Goal: Check status: Check status

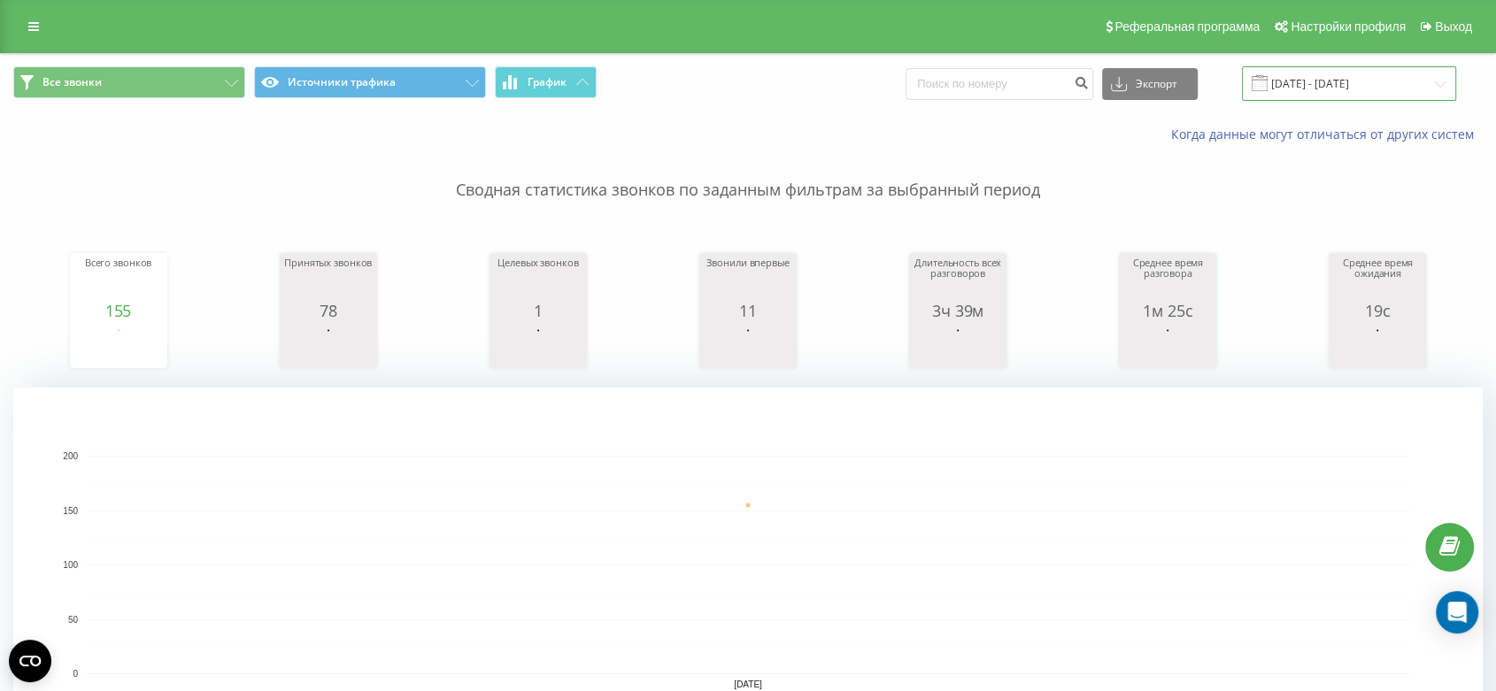
click at [1352, 89] on input "[DATE] - [DATE]" at bounding box center [1349, 83] width 214 height 35
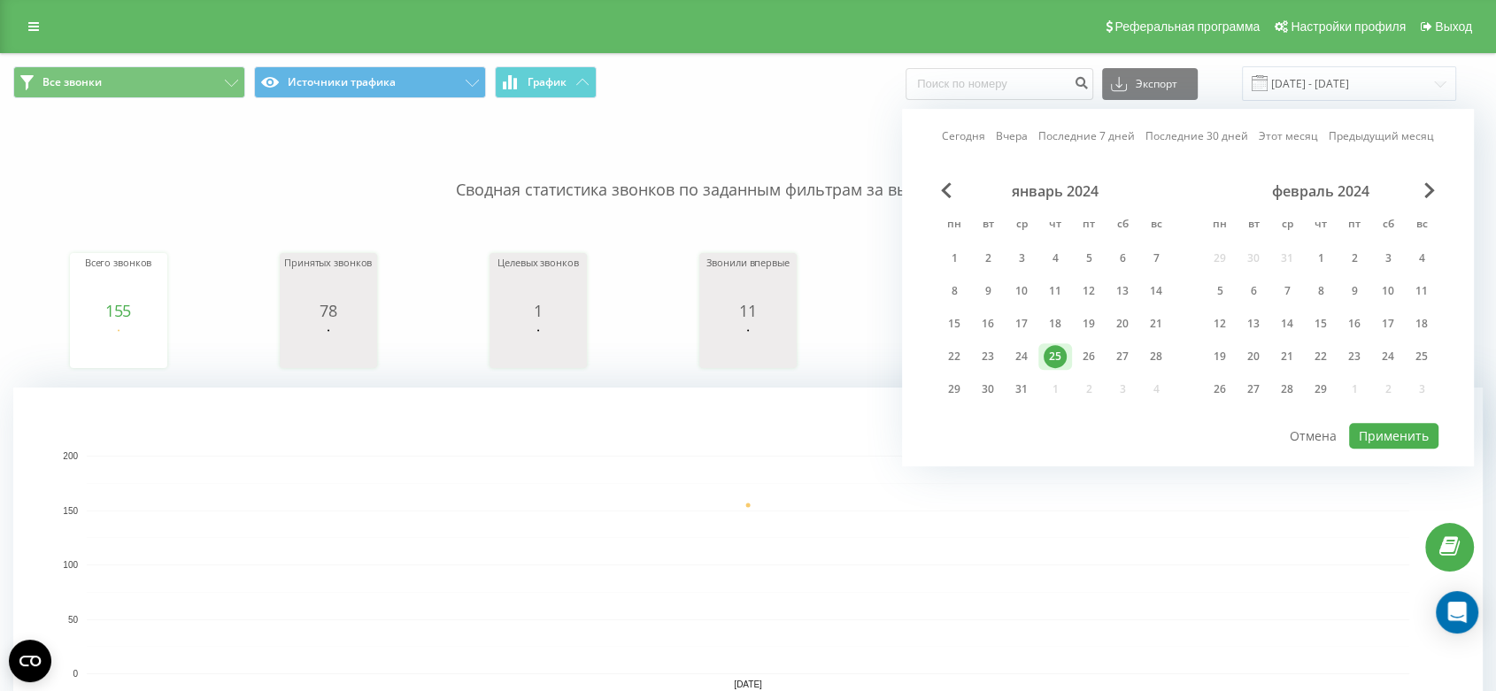
click at [983, 133] on link "Сегодня" at bounding box center [963, 136] width 43 height 17
click at [1388, 425] on button "Применить" at bounding box center [1393, 436] width 89 height 26
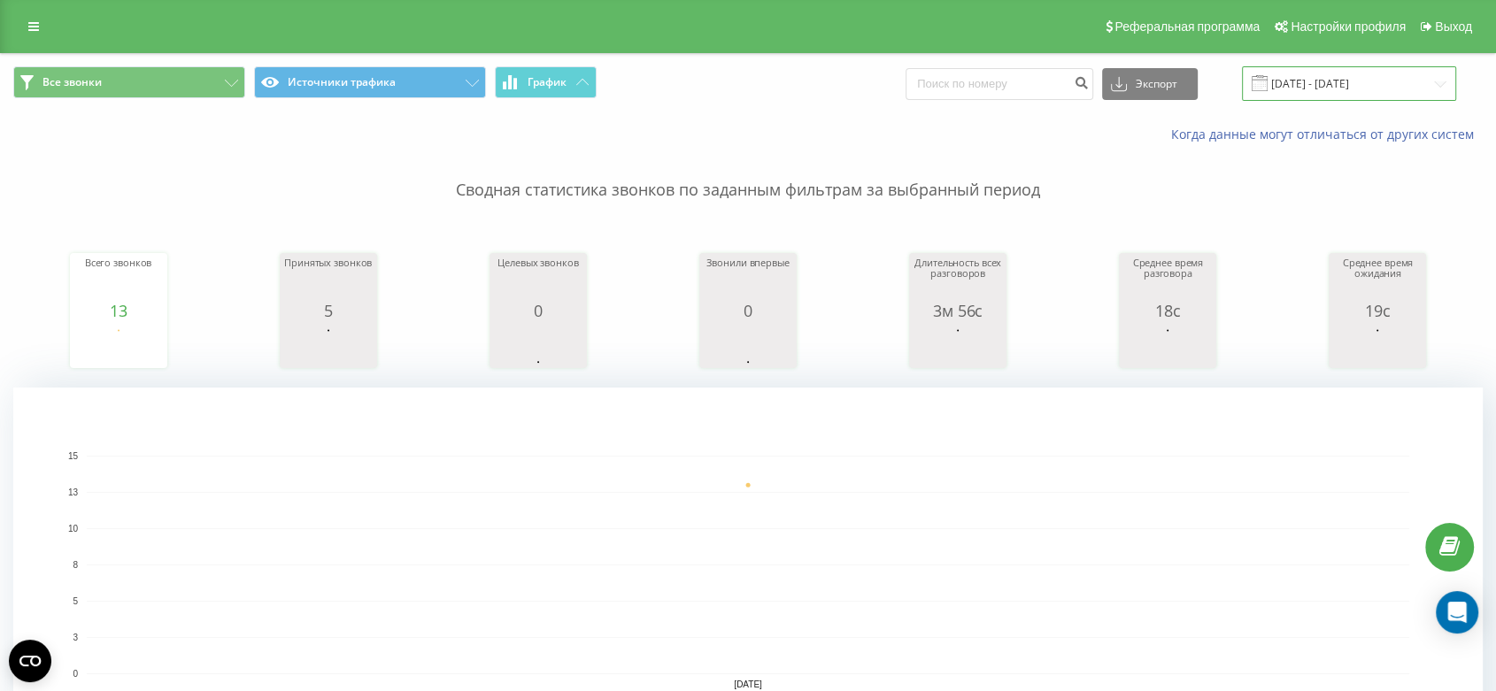
click at [1339, 89] on input "[DATE] - [DATE]" at bounding box center [1349, 83] width 214 height 35
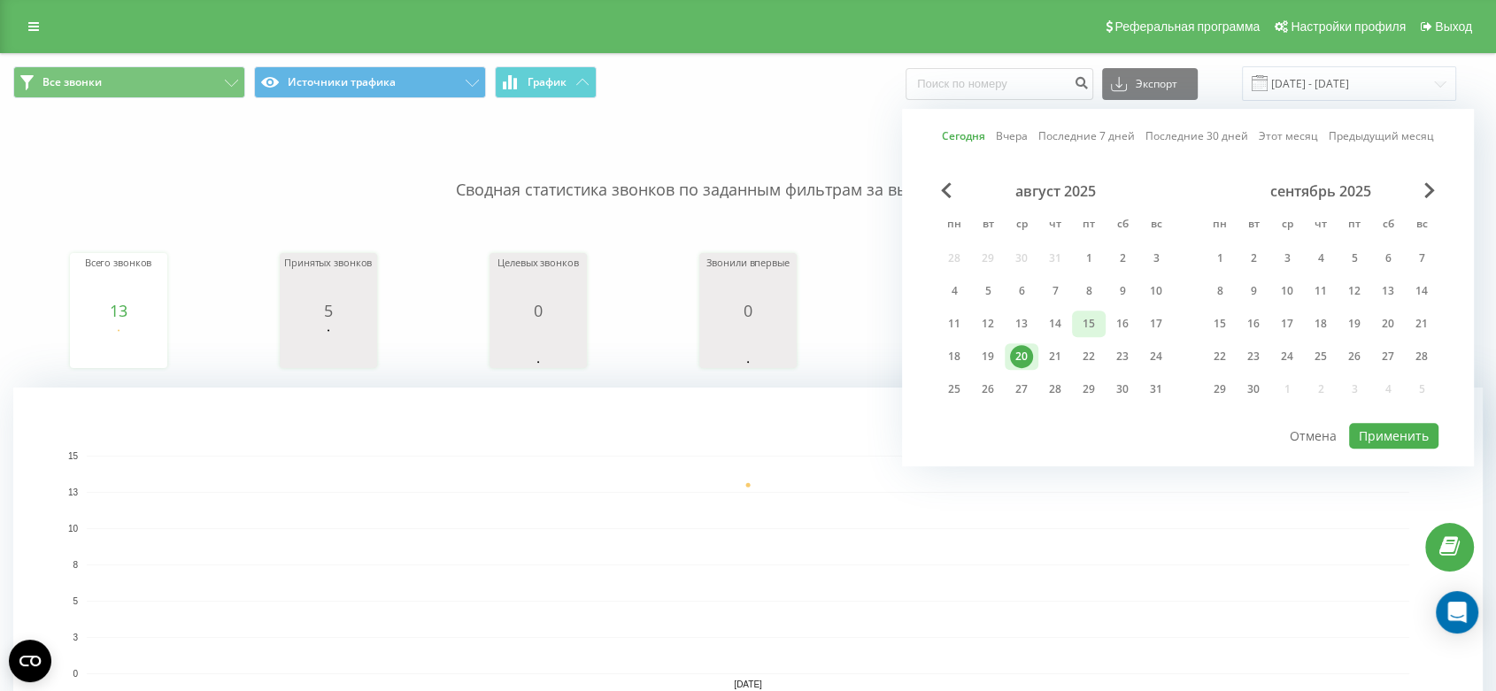
click at [1087, 320] on div "15" at bounding box center [1088, 323] width 23 height 23
click at [1380, 433] on button "Применить" at bounding box center [1393, 436] width 89 height 26
type input "[DATE] - [DATE]"
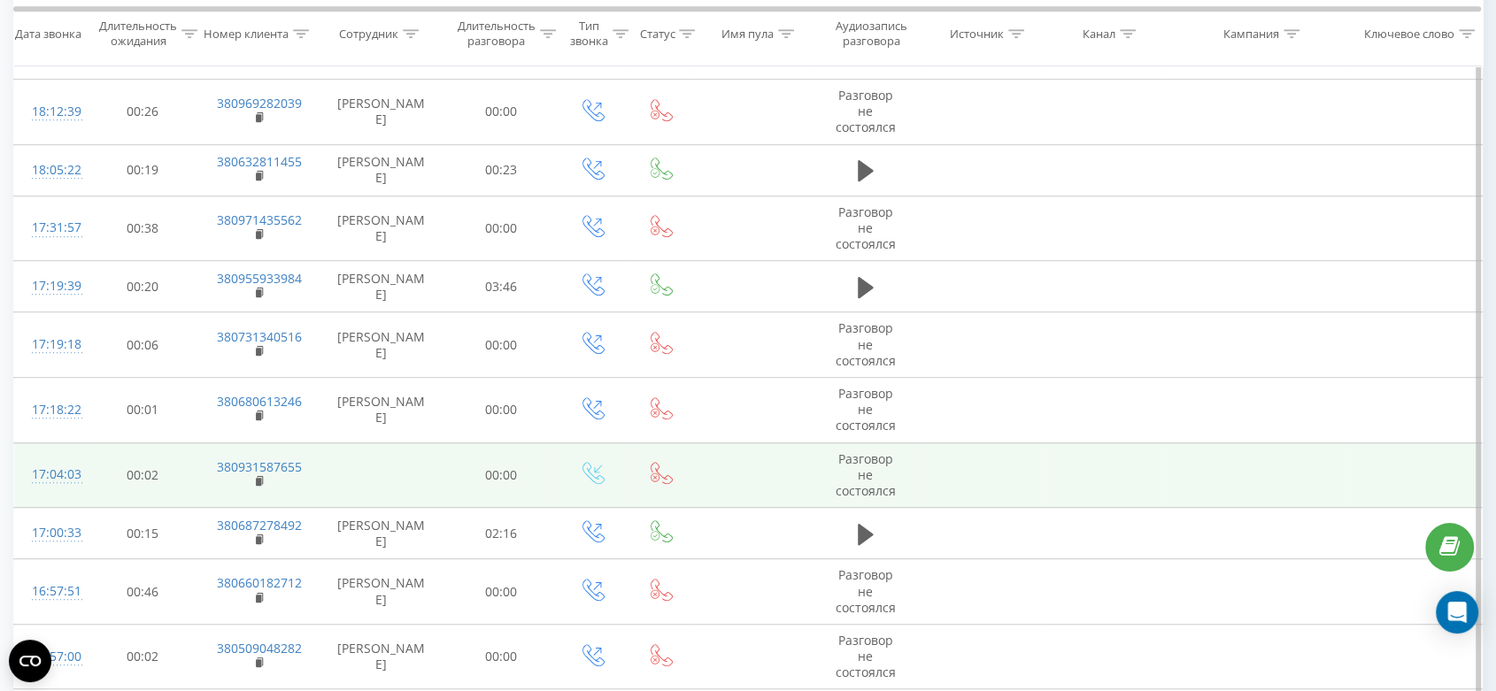
scroll to position [642, 0]
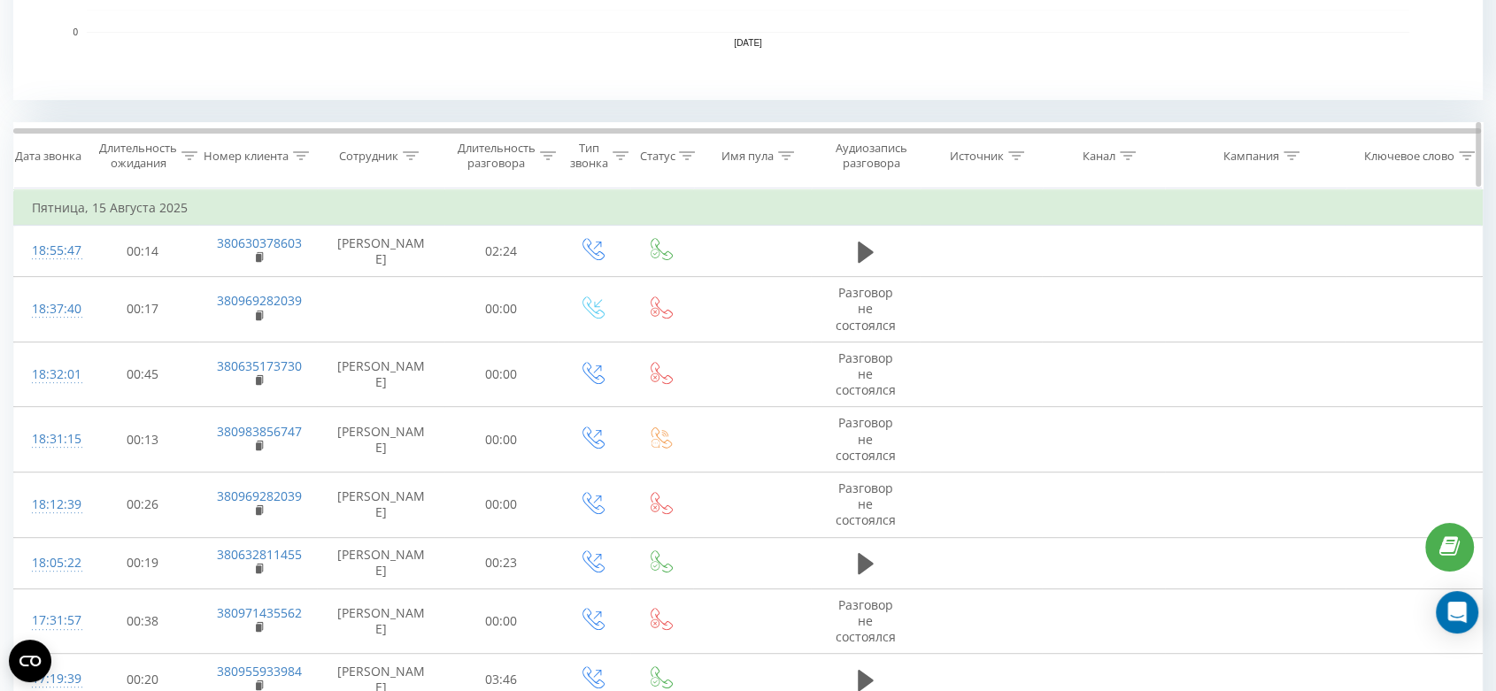
click at [406, 162] on div at bounding box center [411, 156] width 16 height 15
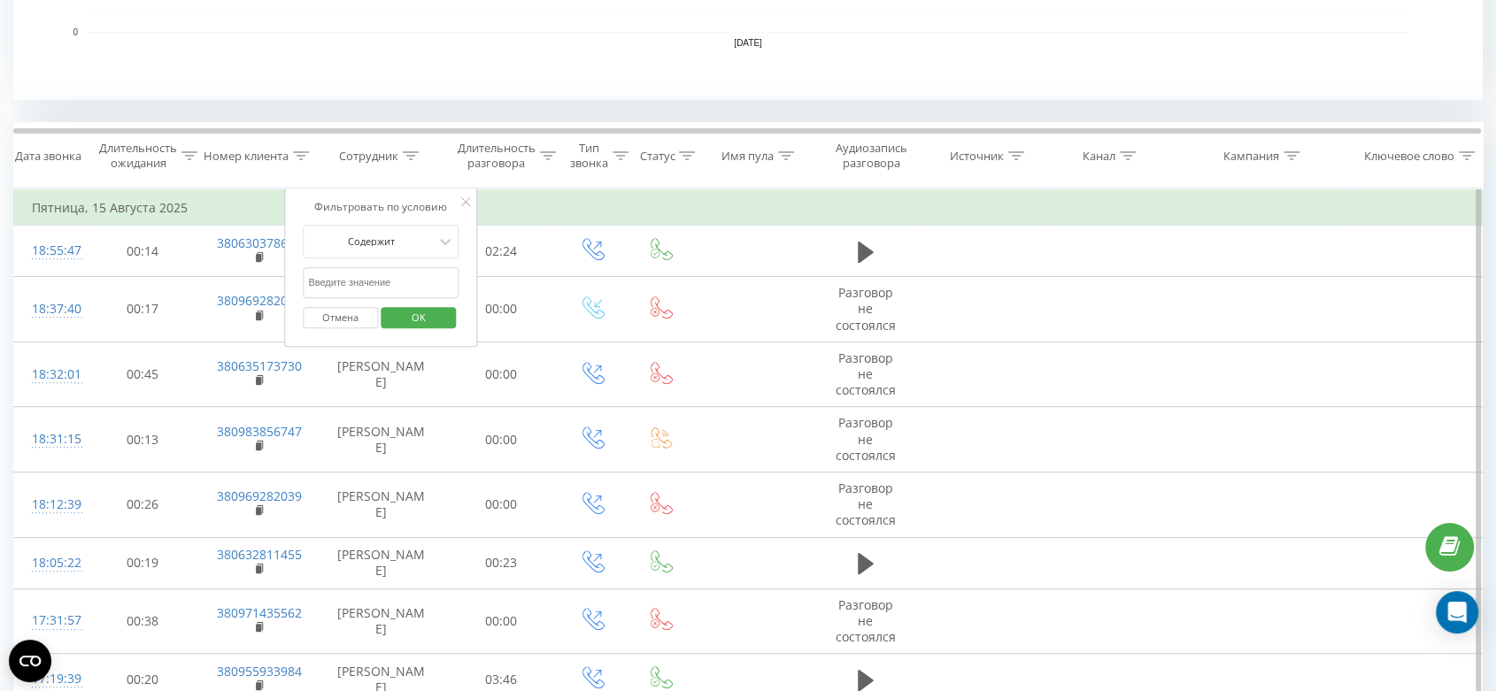
click at [359, 278] on input "text" at bounding box center [381, 282] width 156 height 31
type input "кари"
click at [413, 324] on span "OK" at bounding box center [419, 317] width 50 height 27
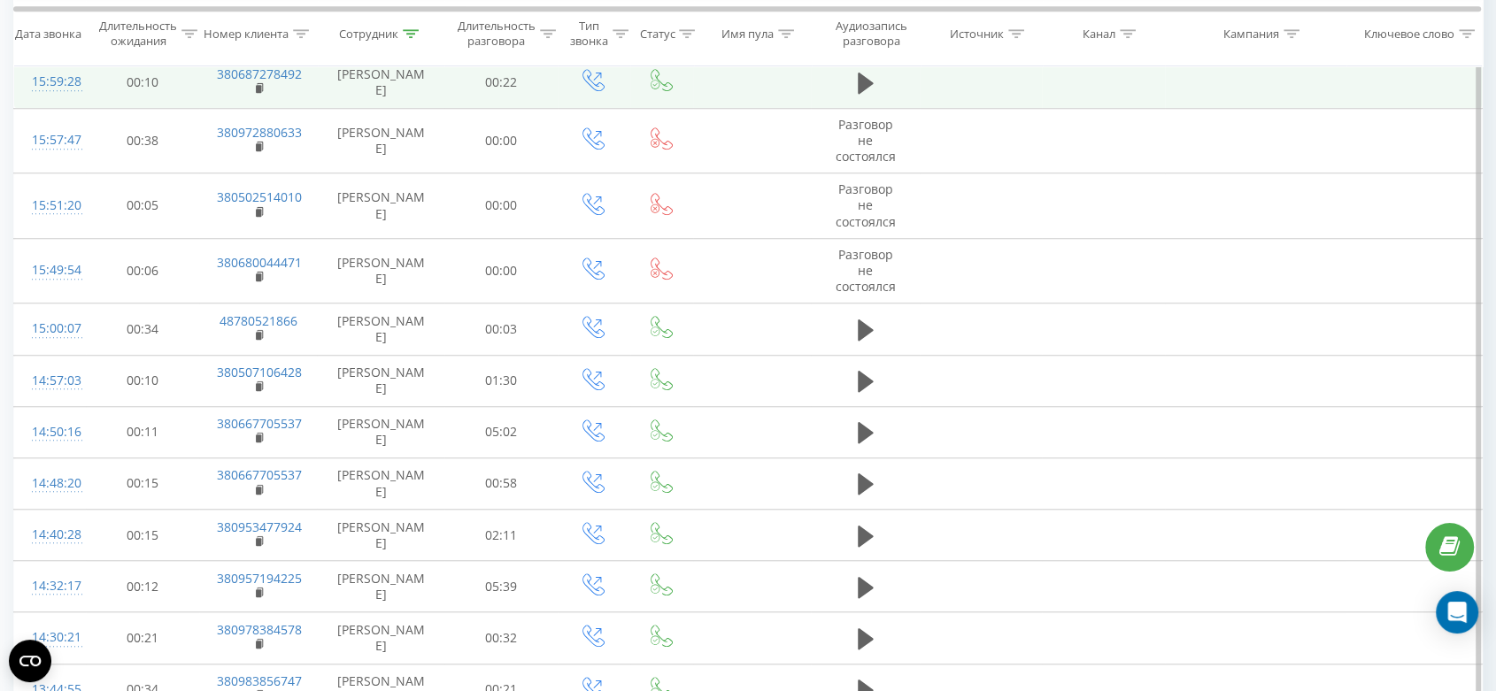
scroll to position [1526, 0]
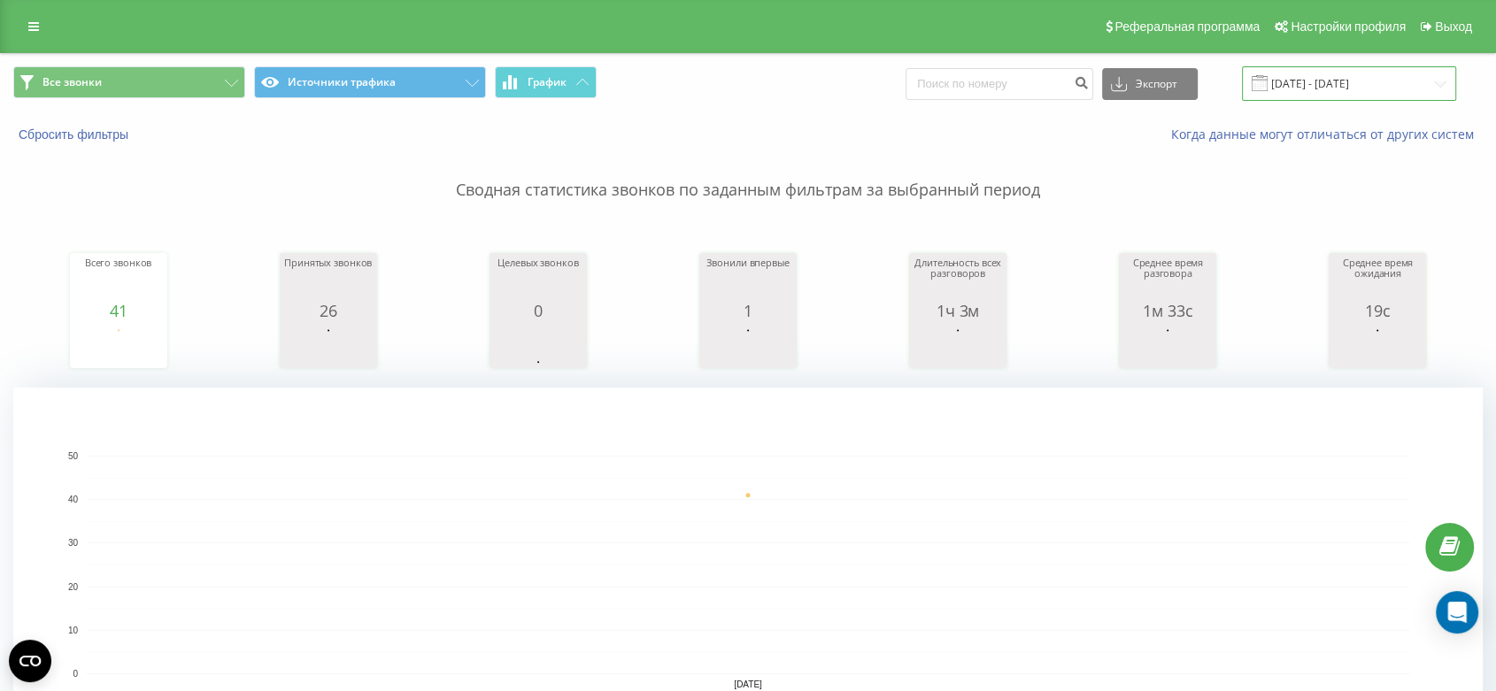
click at [1324, 86] on input "[DATE] - [DATE]" at bounding box center [1349, 83] width 214 height 35
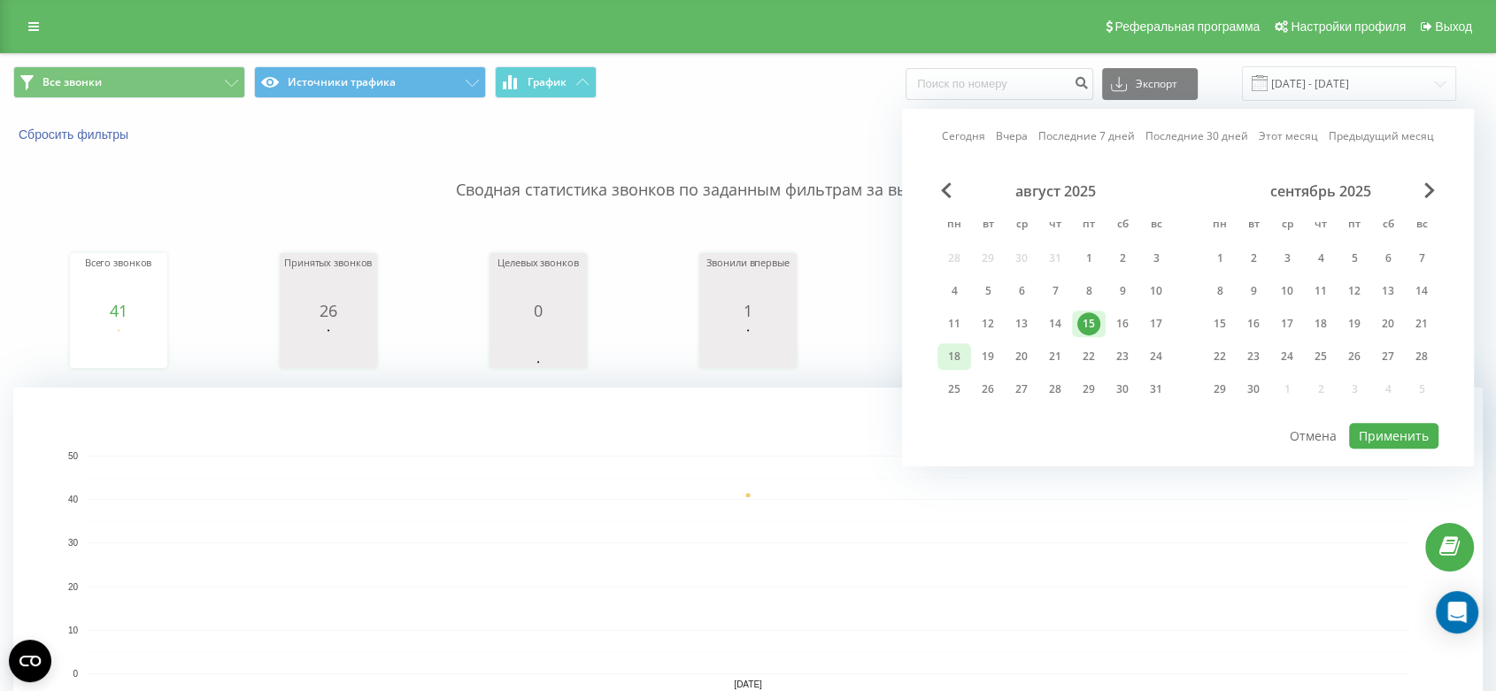
click at [951, 352] on div "18" at bounding box center [953, 356] width 23 height 23
click at [1395, 440] on button "Применить" at bounding box center [1393, 436] width 89 height 26
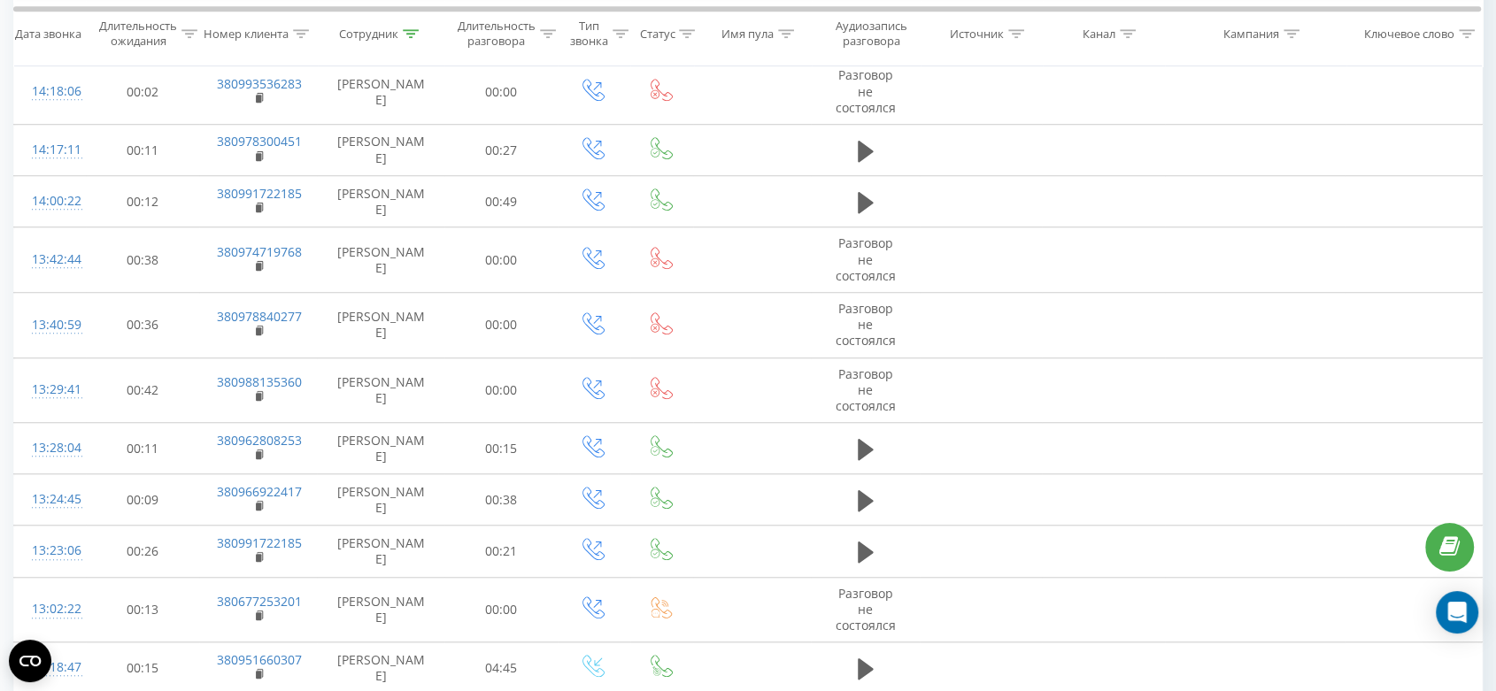
scroll to position [1526, 0]
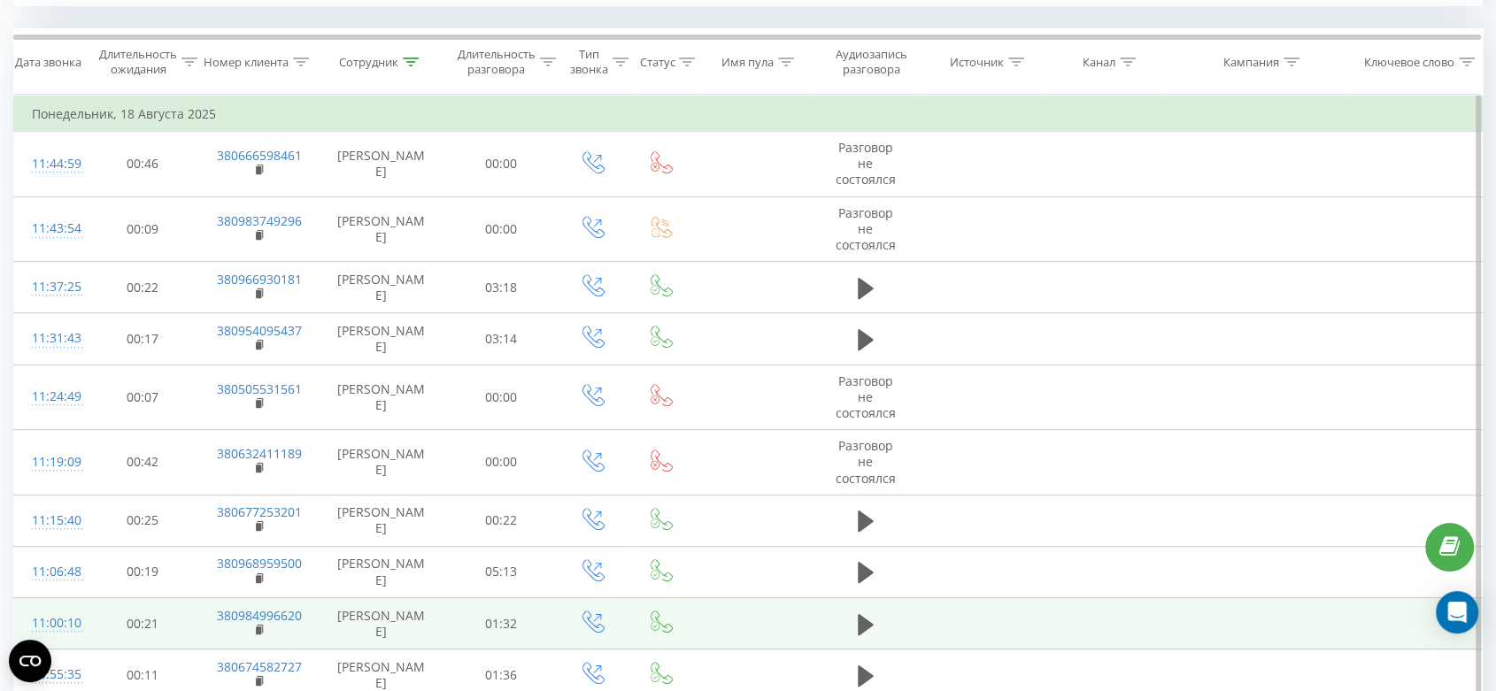
scroll to position [807, 0]
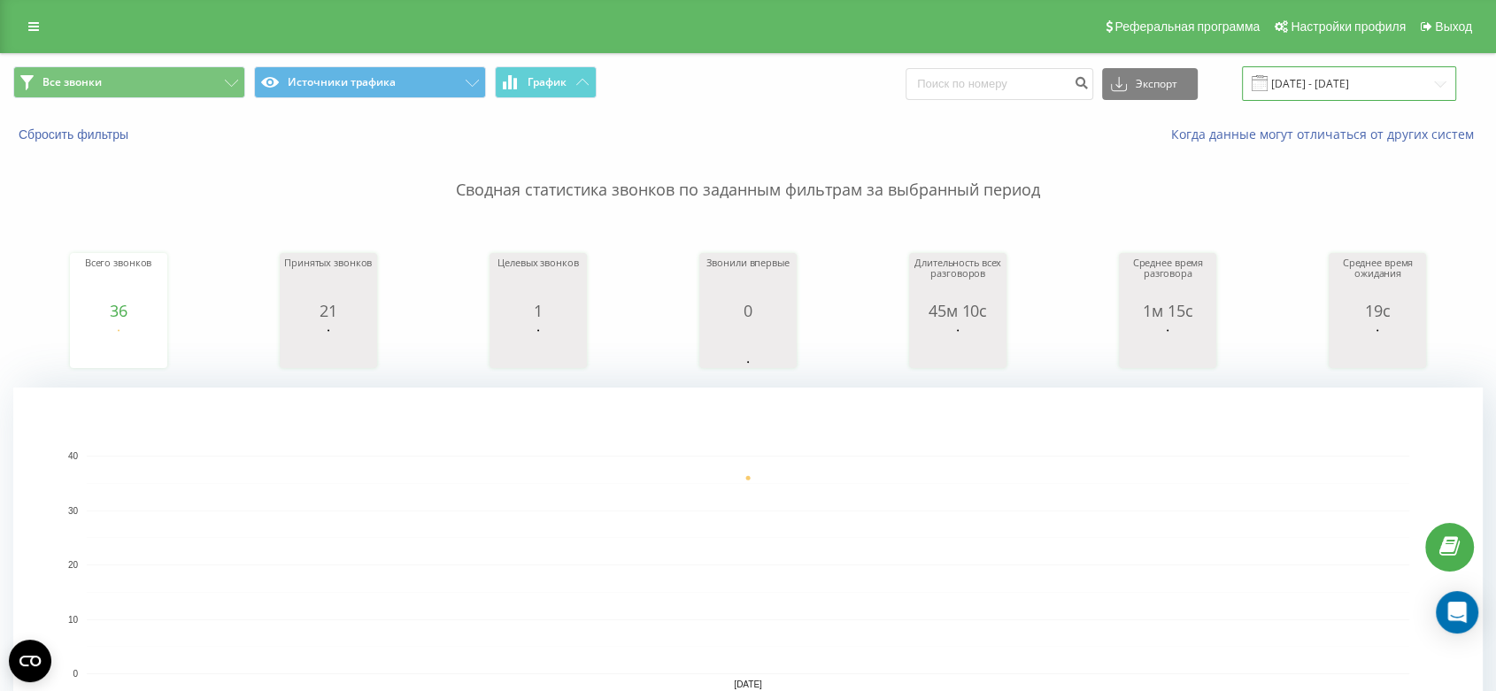
click at [1340, 94] on input "[DATE] - [DATE]" at bounding box center [1349, 83] width 214 height 35
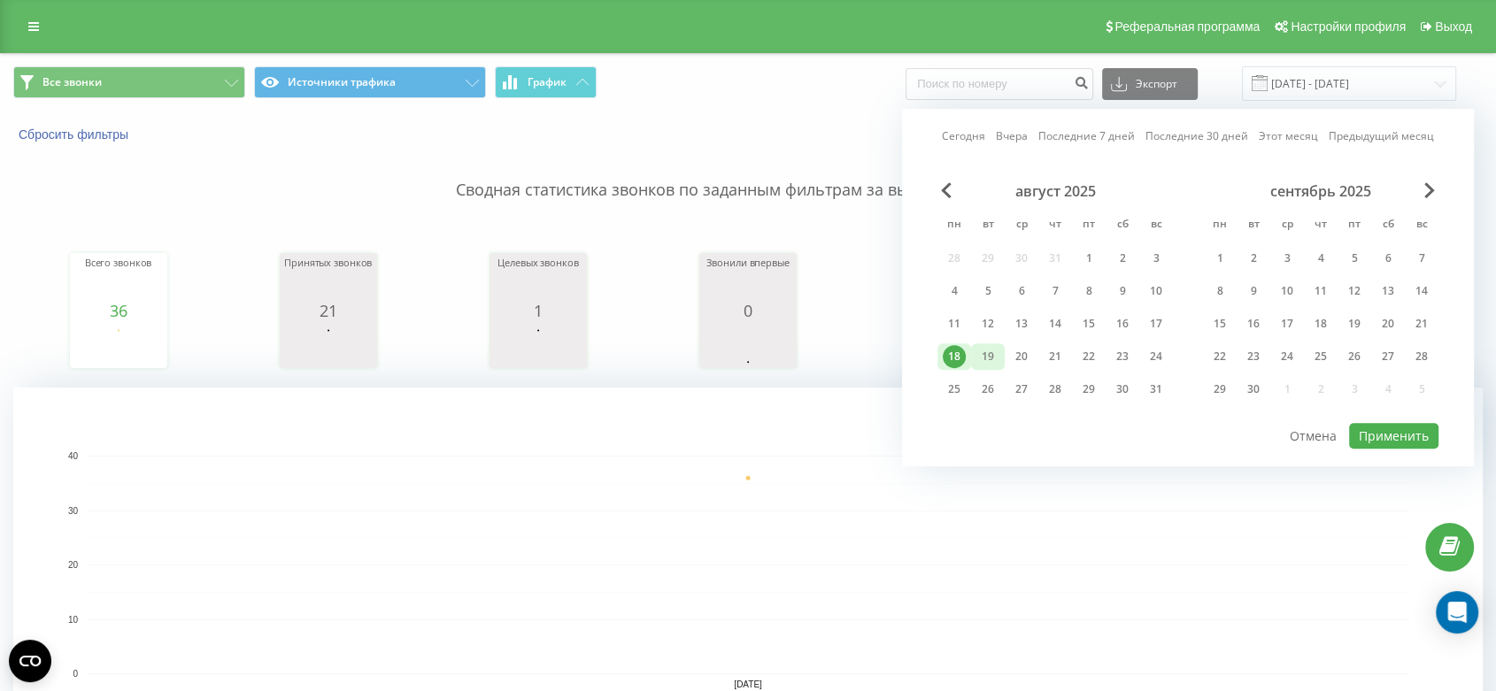
click at [998, 351] on div "19" at bounding box center [987, 356] width 23 height 23
click at [1420, 439] on button "Применить" at bounding box center [1393, 436] width 89 height 26
type input "[DATE] - [DATE]"
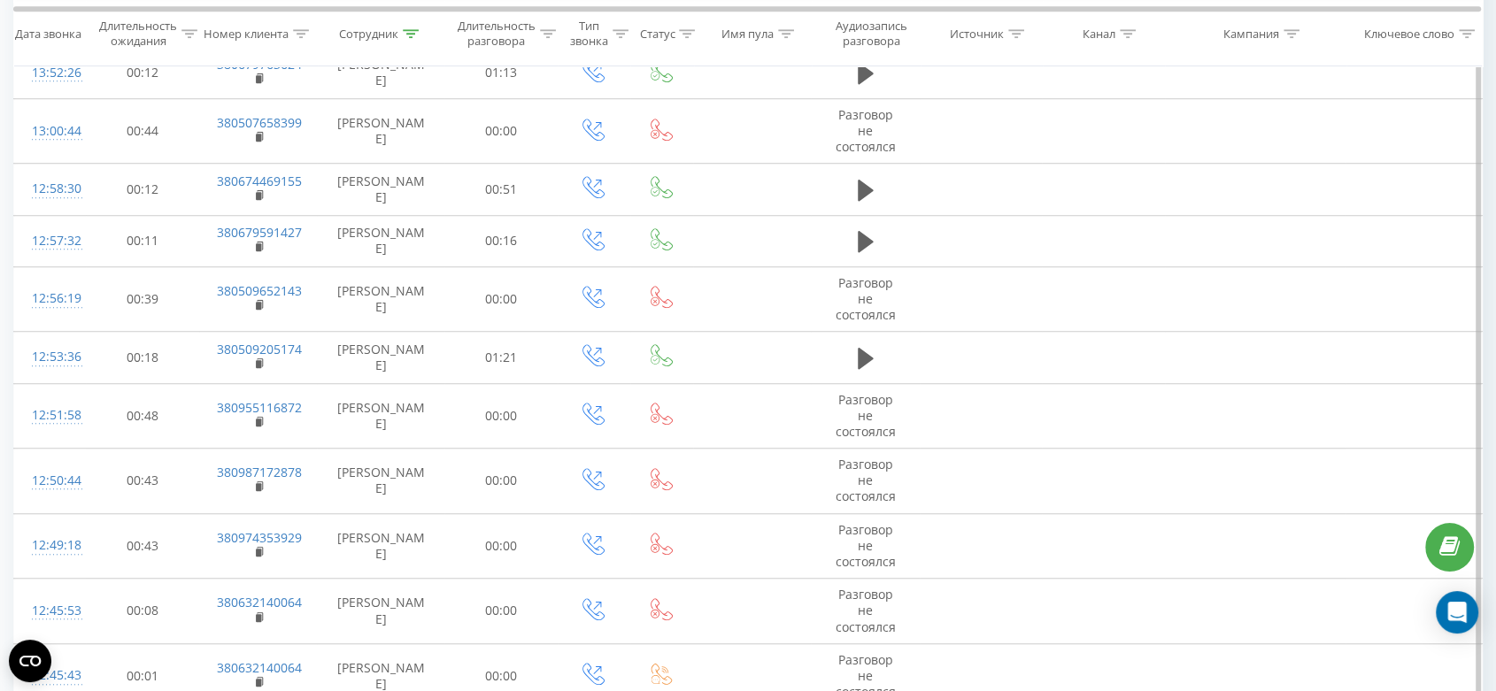
scroll to position [1526, 0]
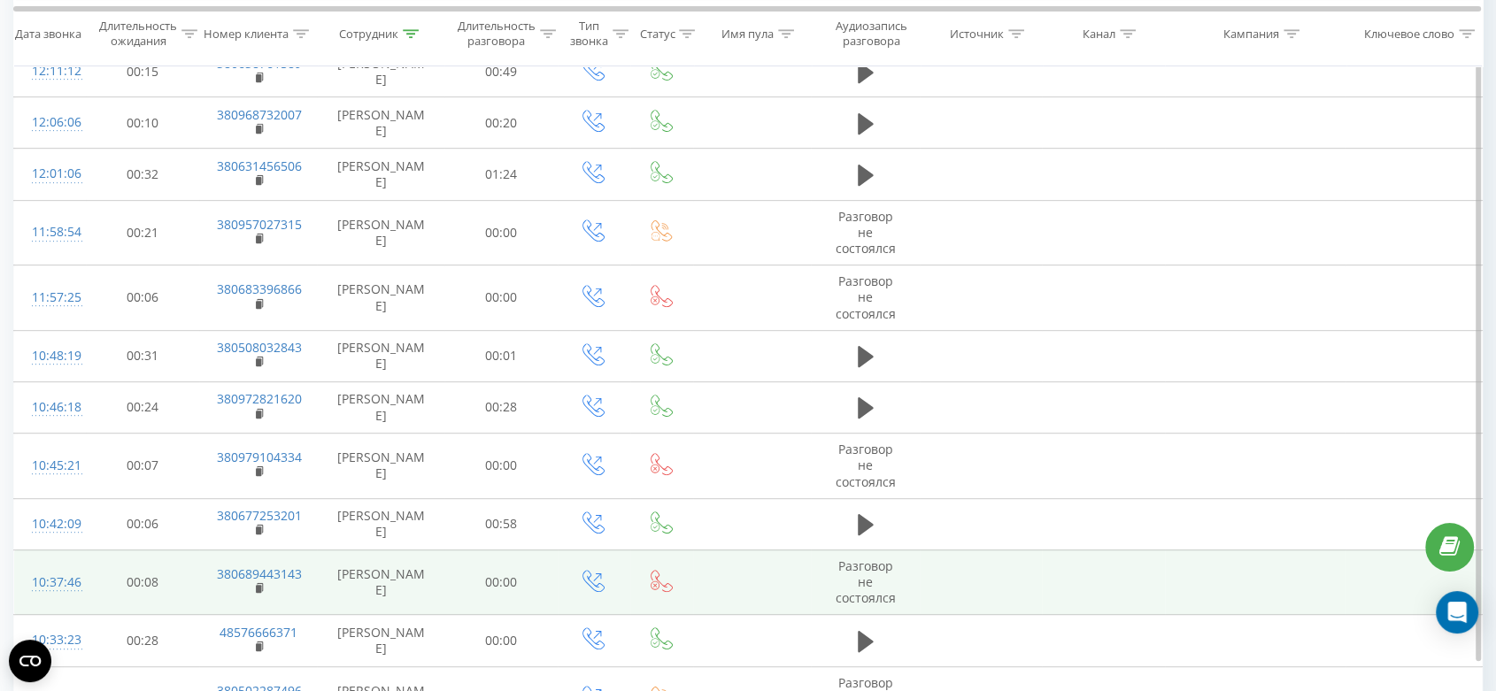
scroll to position [857, 0]
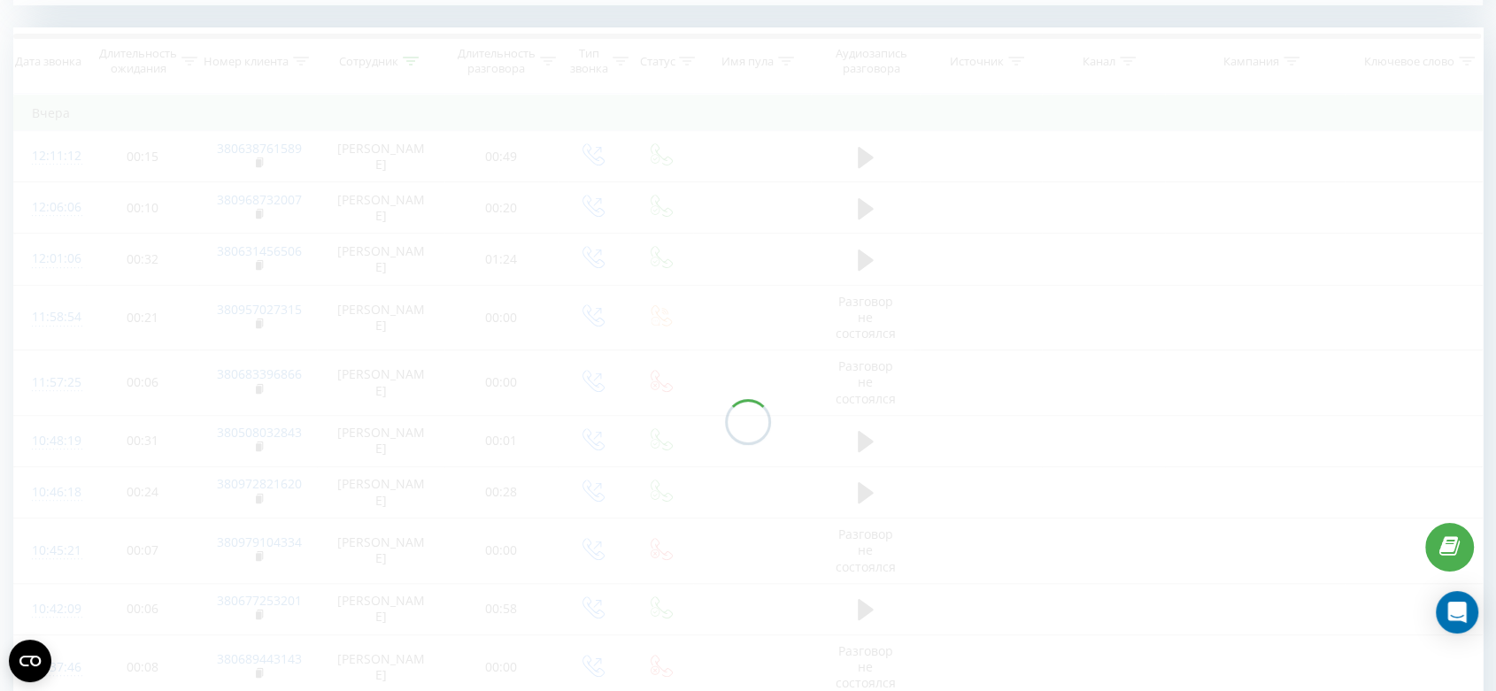
scroll to position [719, 0]
